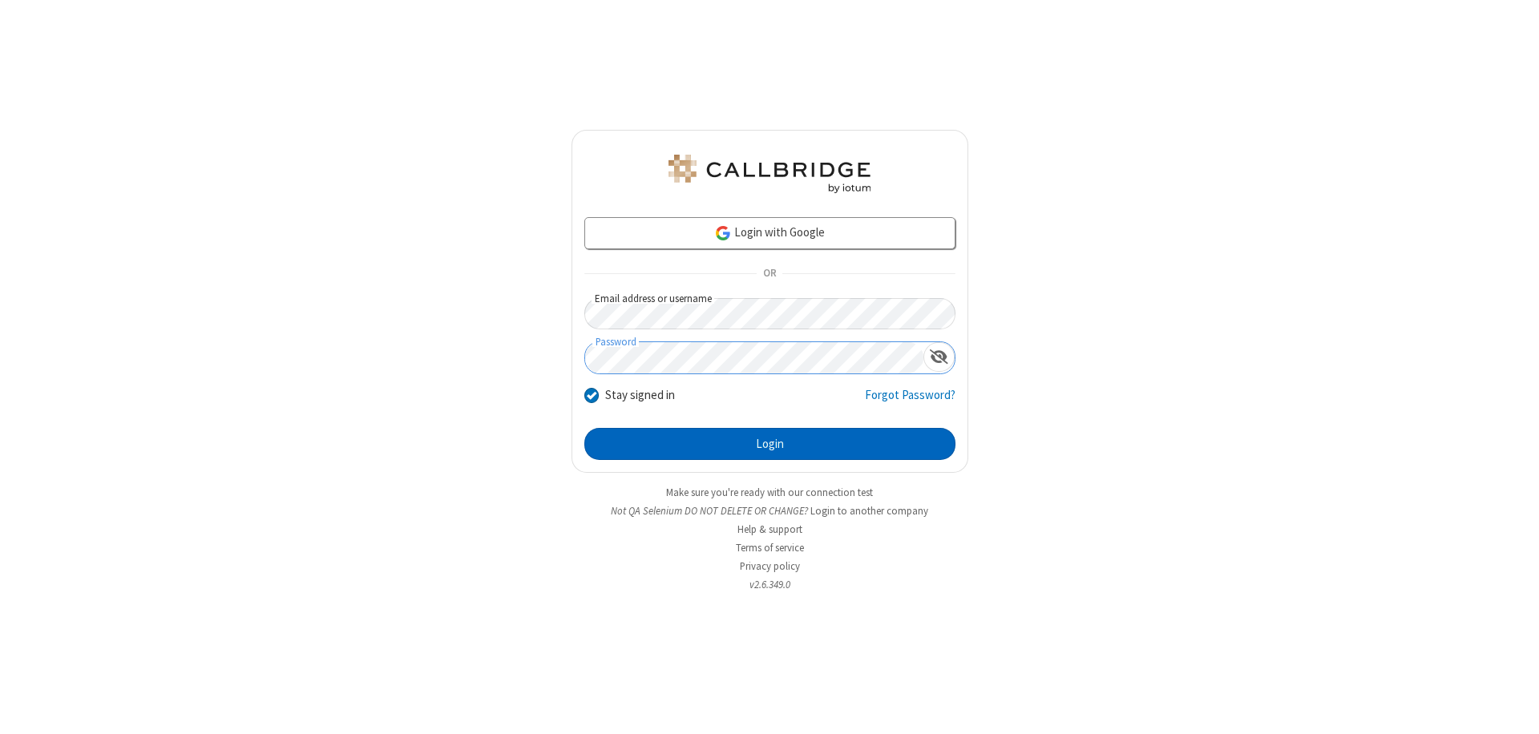
click at [769, 444] on button "Login" at bounding box center [769, 444] width 371 height 32
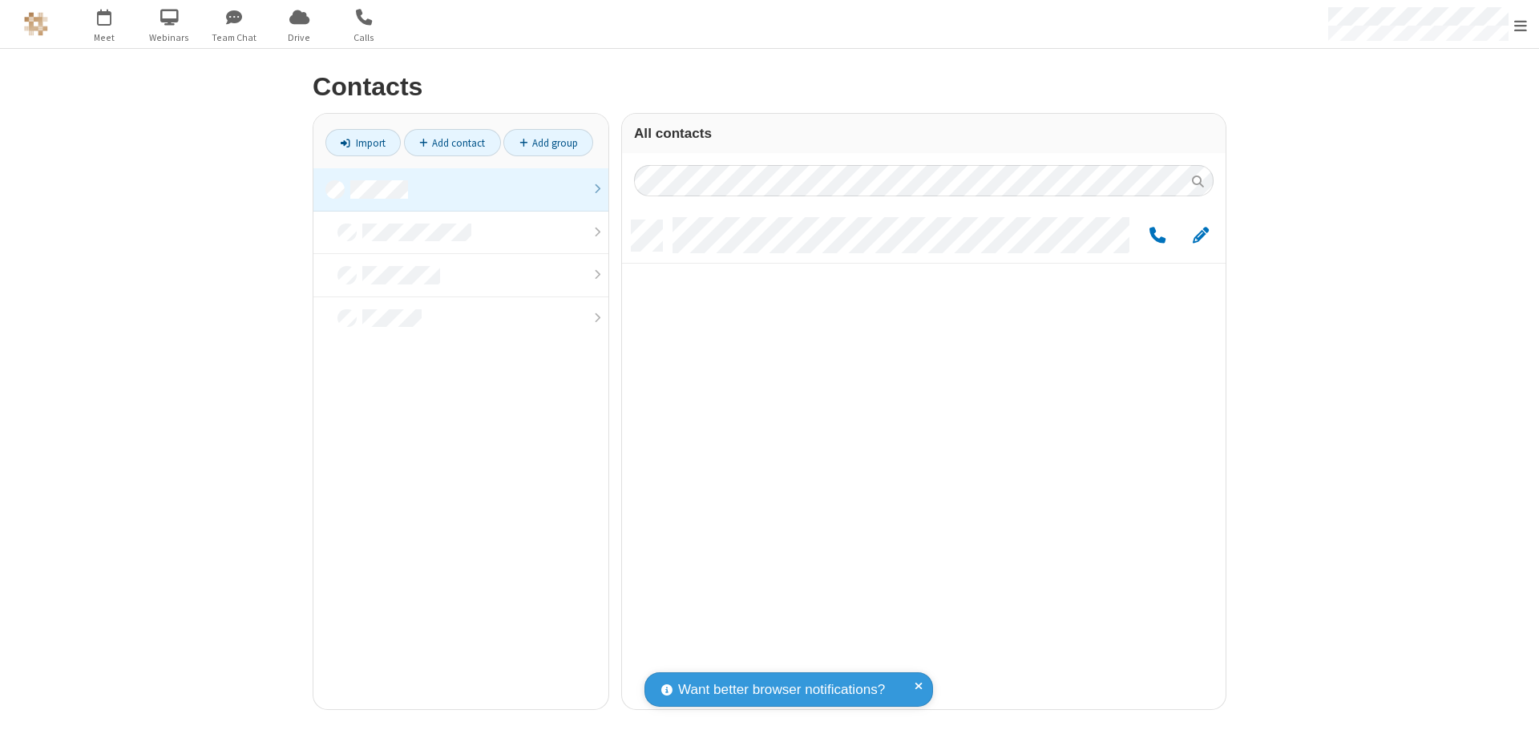
scroll to position [489, 591]
click at [461, 189] on link at bounding box center [460, 189] width 295 height 43
click at [1200, 235] on span "Edit" at bounding box center [1200, 236] width 16 height 20
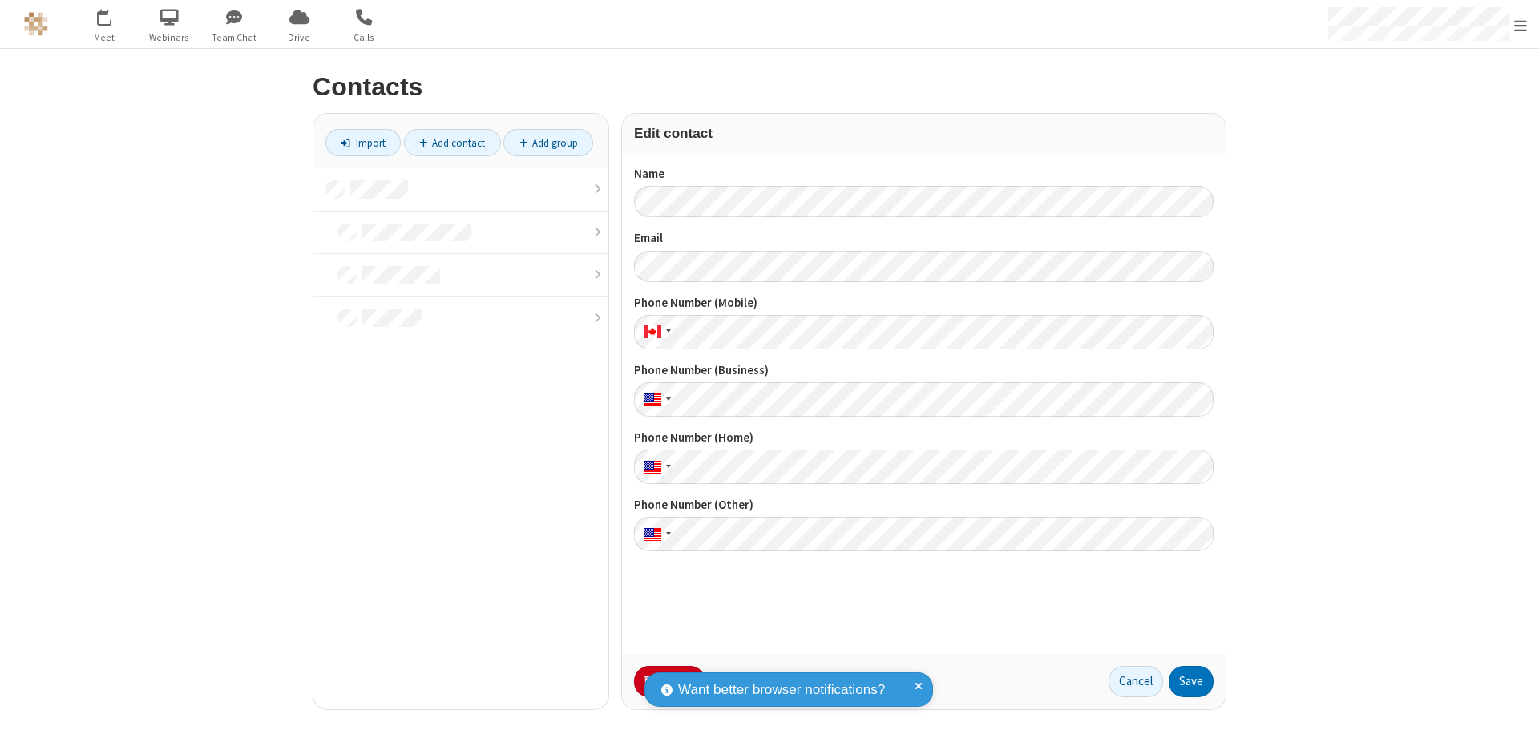
click at [0, 0] on button "No Thanks" at bounding box center [0, 0] width 0 height 0
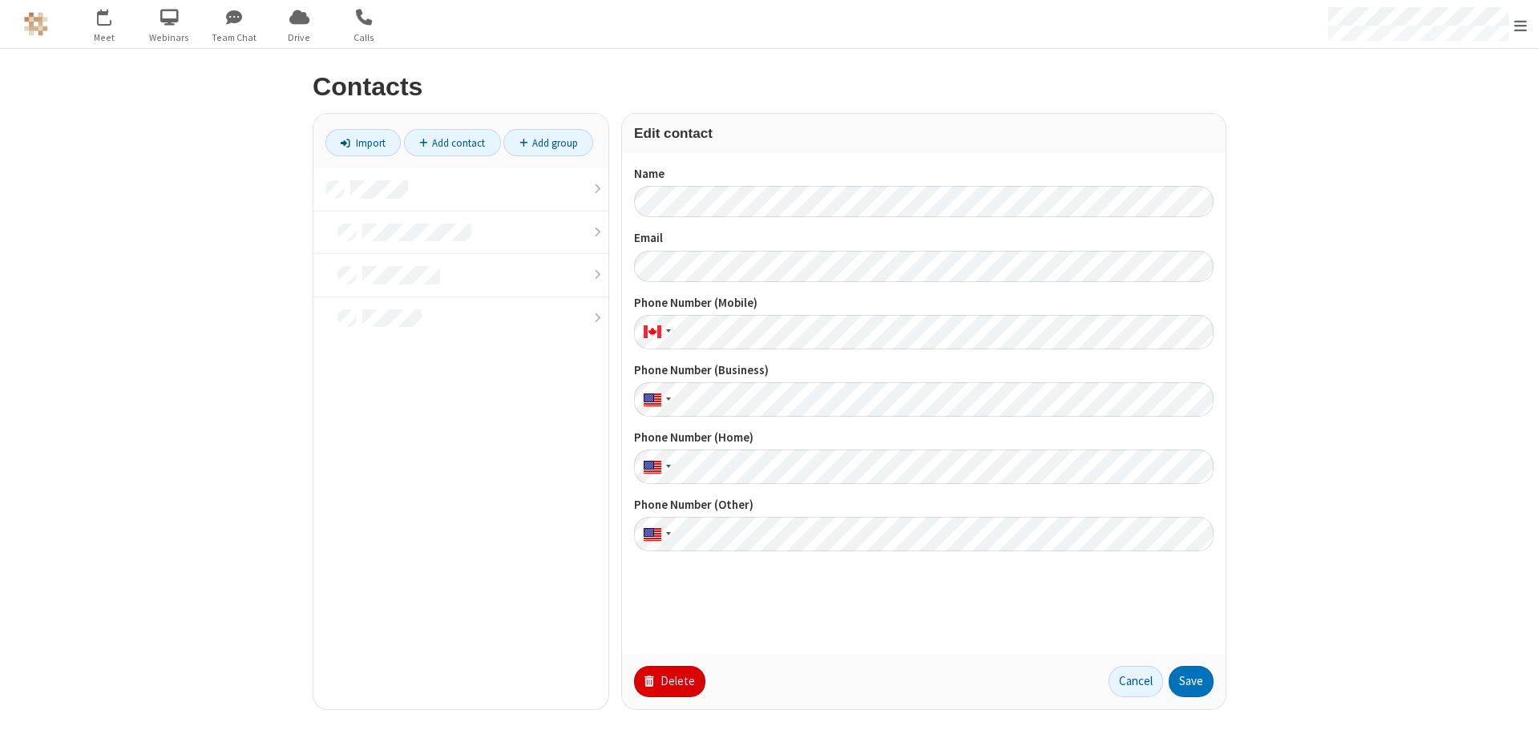
click at [667, 681] on button "Delete" at bounding box center [669, 682] width 71 height 32
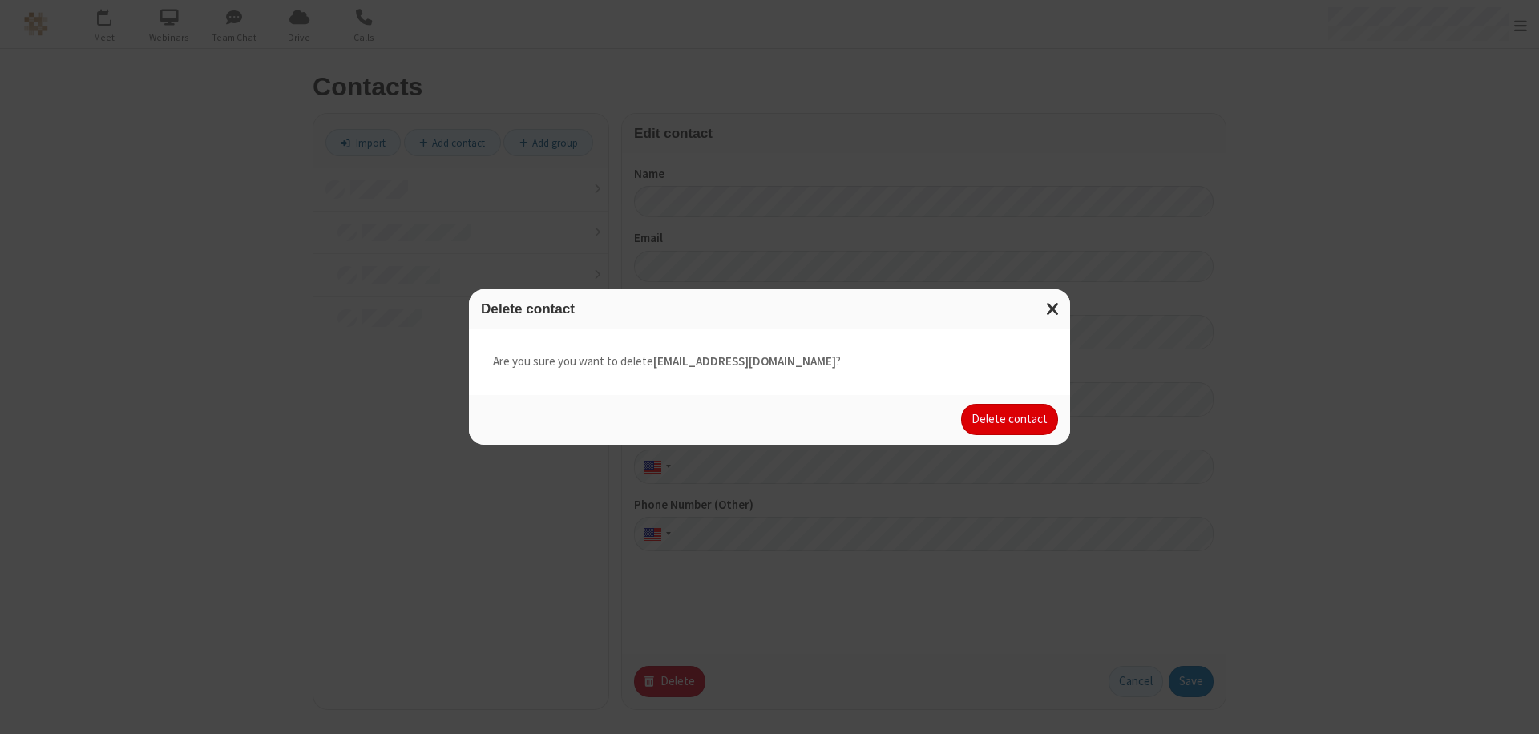
click at [1010, 419] on button "Delete contact" at bounding box center [1009, 420] width 97 height 32
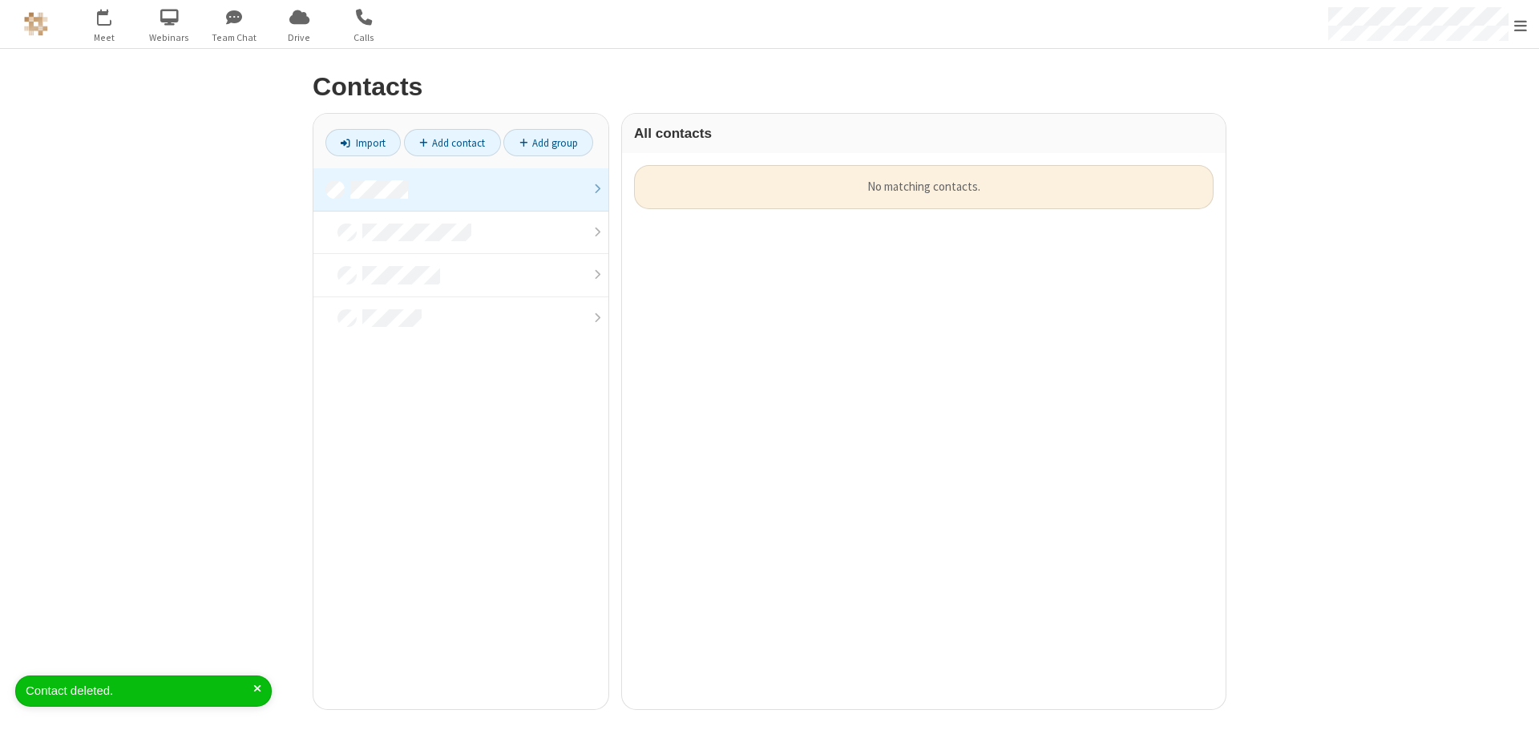
scroll to position [544, 591]
